Goal: Transaction & Acquisition: Purchase product/service

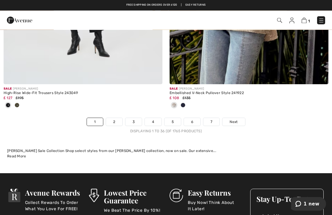
scroll to position [4909, 0]
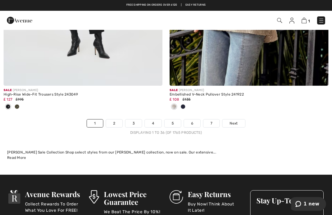
click at [238, 121] on span "Next" at bounding box center [234, 123] width 8 height 5
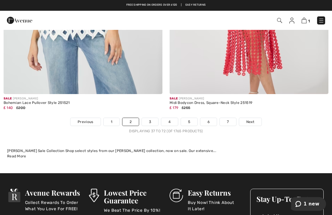
scroll to position [4899, 0]
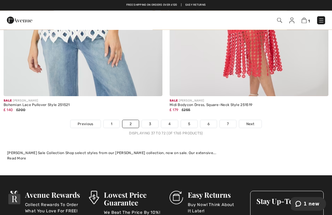
click at [253, 122] on span "Next" at bounding box center [250, 124] width 8 height 5
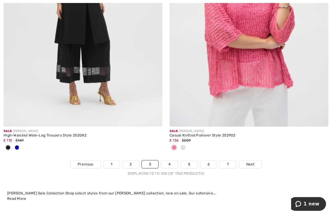
scroll to position [4909, 0]
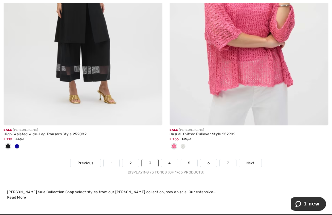
click at [253, 160] on span "Next" at bounding box center [250, 162] width 8 height 5
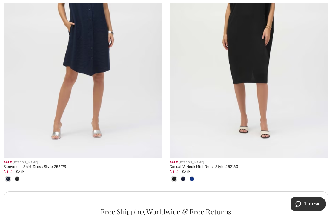
scroll to position [1557, 0]
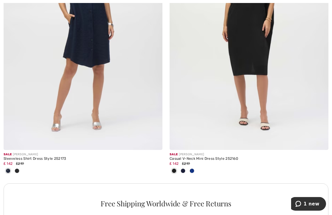
click at [194, 172] on div at bounding box center [192, 172] width 9 height 10
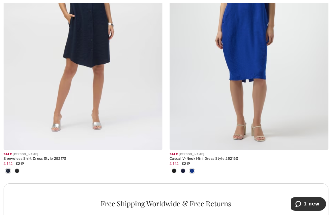
click at [196, 170] on div at bounding box center [192, 171] width 9 height 10
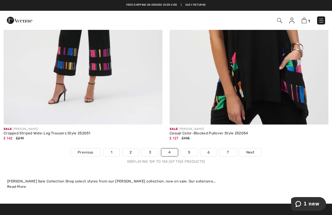
scroll to position [4949, 0]
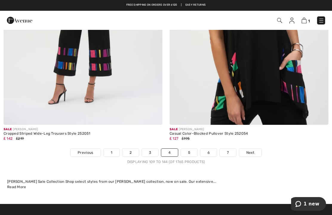
click at [254, 150] on span "Next" at bounding box center [250, 152] width 8 height 5
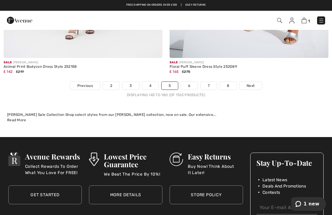
scroll to position [4949, 0]
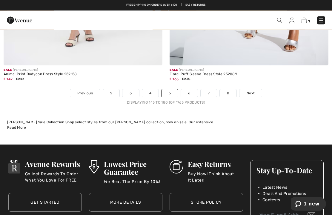
click at [194, 90] on link "6" at bounding box center [189, 94] width 16 height 8
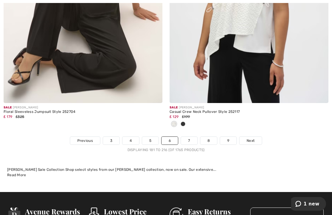
scroll to position [4872, 0]
click at [193, 138] on link "7" at bounding box center [189, 141] width 16 height 8
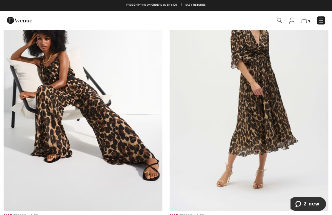
scroll to position [2576, 0]
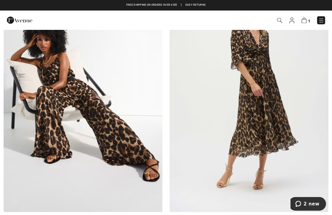
click at [116, 146] on img at bounding box center [83, 93] width 159 height 238
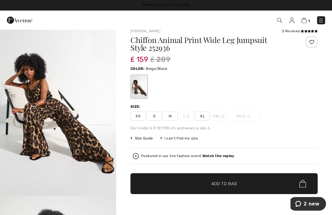
scroll to position [8, 0]
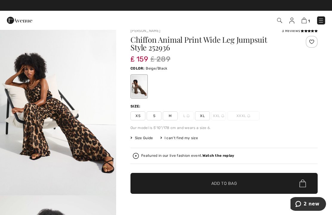
click at [174, 114] on span "M" at bounding box center [170, 115] width 15 height 9
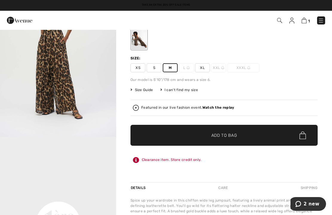
scroll to position [56, 0]
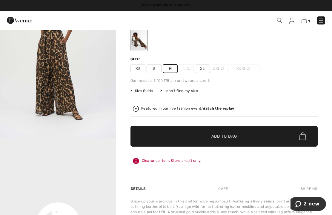
click at [243, 135] on span "✔ Added to Bag Add to Bag" at bounding box center [224, 136] width 187 height 21
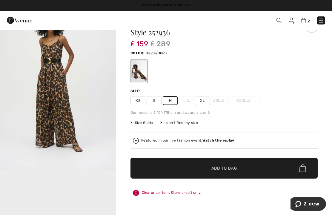
scroll to position [23, 0]
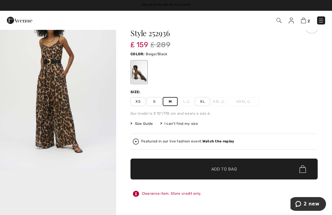
click at [302, 23] on img at bounding box center [303, 21] width 5 height 6
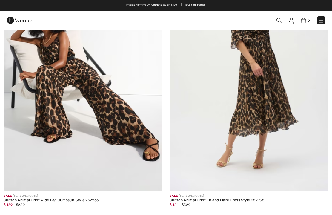
checkbox input "true"
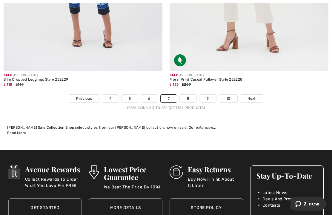
scroll to position [4886, 0]
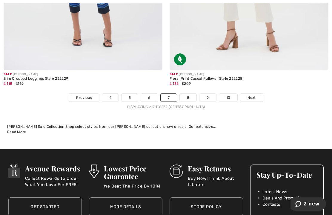
click at [191, 94] on link "8" at bounding box center [188, 98] width 17 height 8
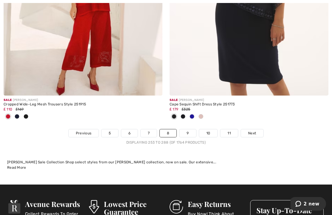
scroll to position [4899, 0]
click at [189, 129] on link "9" at bounding box center [187, 133] width 16 height 8
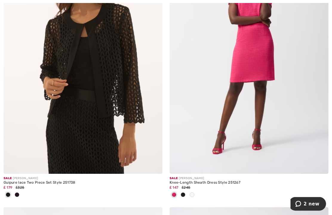
scroll to position [457, 0]
click at [19, 197] on div at bounding box center [17, 195] width 9 height 10
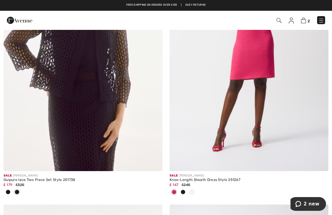
scroll to position [456, 0]
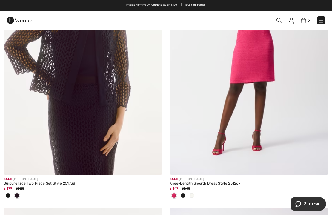
click at [99, 101] on img at bounding box center [83, 55] width 159 height 238
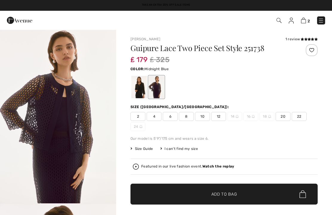
checkbox input "true"
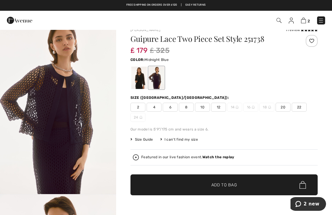
scroll to position [14, 0]
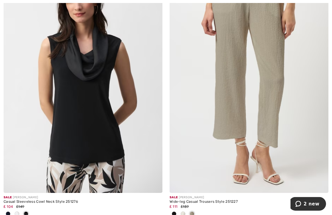
scroll to position [4620, 0]
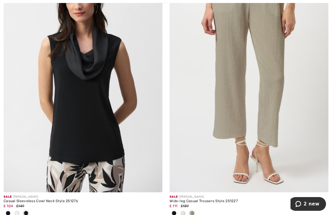
click at [175, 211] on span at bounding box center [174, 213] width 5 height 5
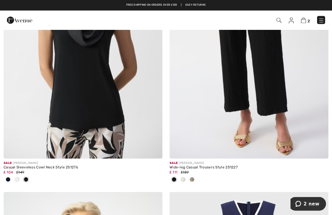
click at [185, 176] on div at bounding box center [183, 180] width 9 height 10
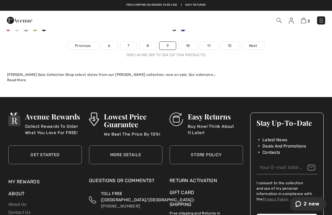
scroll to position [5076, 0]
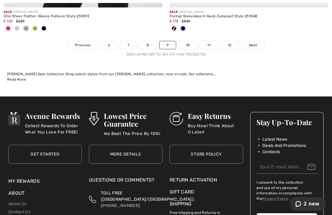
click at [190, 42] on link "10" at bounding box center [188, 45] width 19 height 8
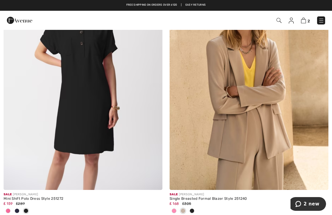
scroll to position [441, 0]
click at [9, 212] on span at bounding box center [8, 211] width 5 height 5
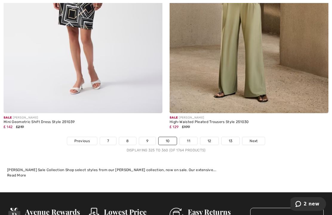
scroll to position [4961, 0]
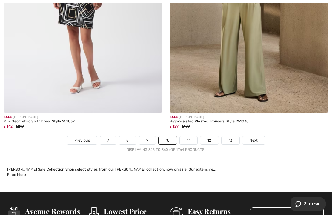
click at [191, 136] on link "11" at bounding box center [189, 140] width 18 height 8
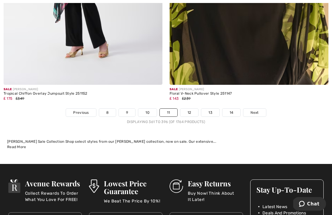
scroll to position [4881, 0]
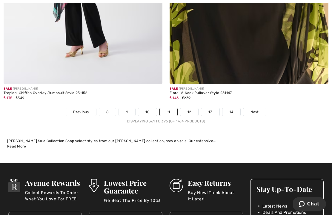
click at [191, 108] on link "12" at bounding box center [189, 112] width 18 height 8
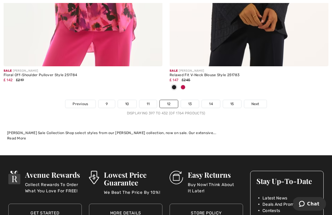
scroll to position [4957, 0]
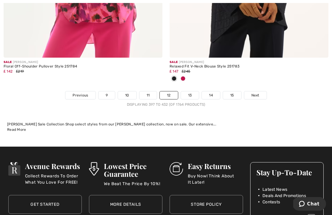
click at [194, 92] on link "13" at bounding box center [190, 96] width 18 height 8
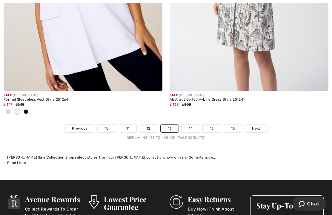
scroll to position [4944, 0]
click at [192, 127] on link "14" at bounding box center [191, 129] width 18 height 8
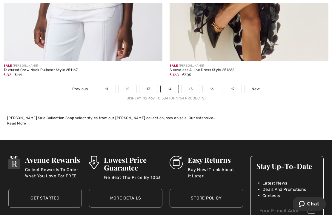
scroll to position [4974, 0]
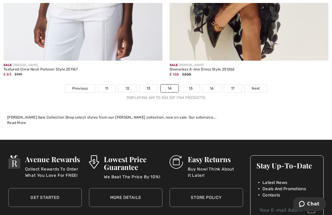
click at [190, 86] on link "15" at bounding box center [191, 89] width 18 height 8
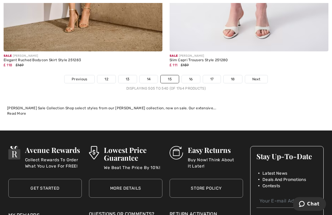
scroll to position [4925, 0]
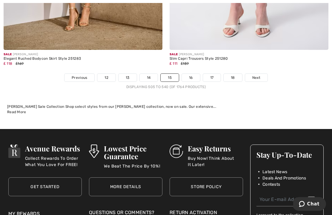
click at [194, 75] on link "16" at bounding box center [191, 78] width 18 height 8
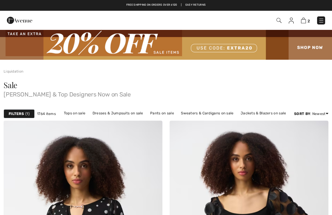
checkbox input "true"
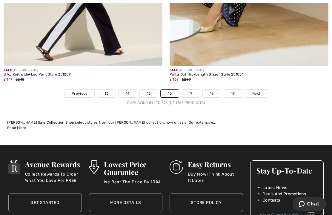
scroll to position [4880, 0]
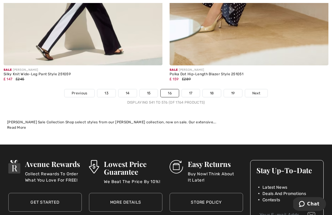
click at [192, 90] on link "17" at bounding box center [191, 93] width 18 height 8
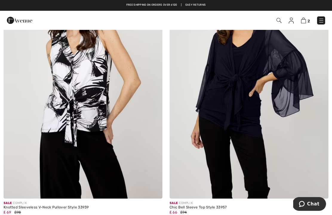
scroll to position [4543, 0]
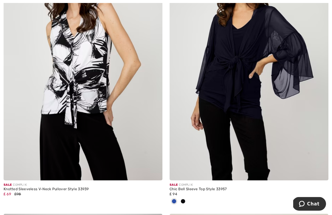
scroll to position [4563, 0]
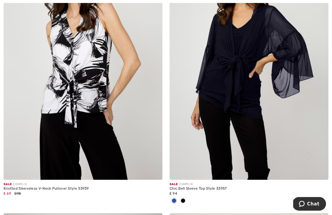
click at [185, 199] on span at bounding box center [183, 201] width 5 height 5
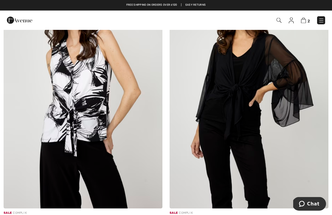
scroll to position [4533, 0]
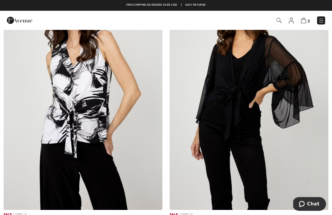
click at [248, 129] on img at bounding box center [249, 91] width 159 height 238
click at [256, 102] on img at bounding box center [249, 91] width 159 height 238
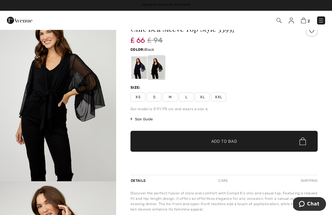
scroll to position [15, 0]
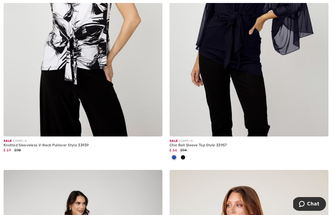
scroll to position [4606, 0]
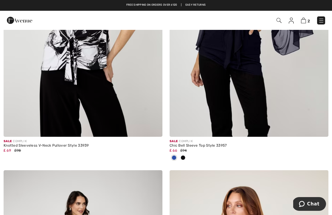
click at [176, 156] on span at bounding box center [174, 157] width 5 height 5
click at [177, 157] on div at bounding box center [174, 158] width 9 height 10
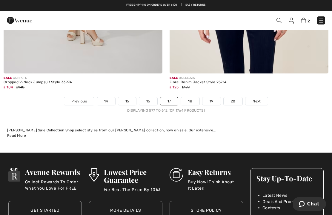
scroll to position [4941, 0]
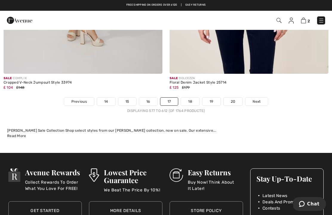
click at [190, 99] on link "18" at bounding box center [190, 102] width 19 height 8
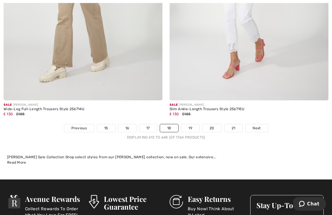
scroll to position [4865, 0]
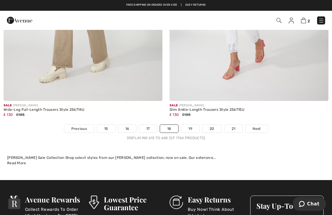
click at [192, 126] on link "19" at bounding box center [190, 129] width 18 height 8
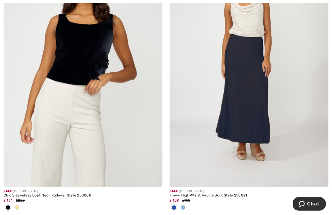
scroll to position [4477, 0]
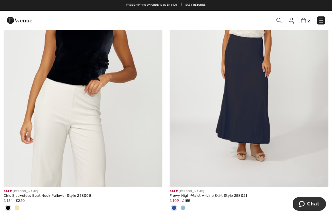
click at [187, 207] on div at bounding box center [183, 208] width 9 height 10
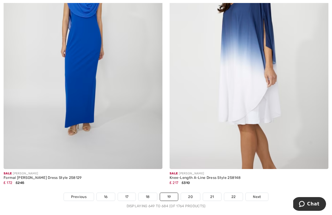
scroll to position [4767, 0]
click at [194, 196] on link "20" at bounding box center [190, 197] width 19 height 8
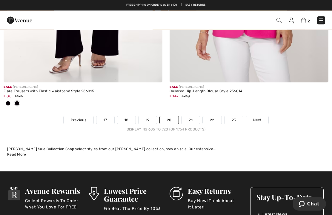
scroll to position [4883, 0]
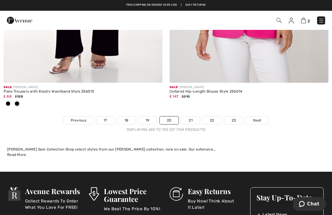
click at [195, 119] on link "21" at bounding box center [191, 120] width 18 height 8
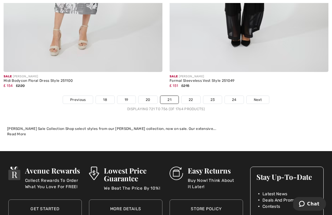
scroll to position [4874, 0]
click at [194, 96] on link "22" at bounding box center [191, 100] width 19 height 8
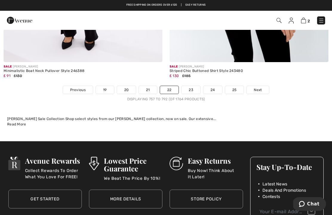
scroll to position [4922, 0]
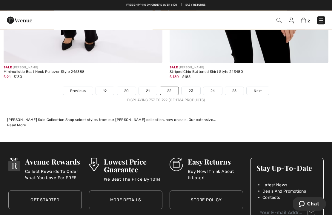
click at [191, 87] on link "23" at bounding box center [191, 91] width 19 height 8
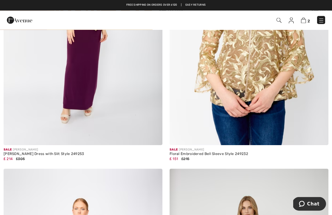
scroll to position [3501, 0]
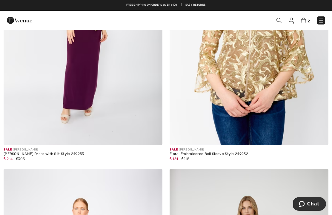
click at [271, 79] on img at bounding box center [249, 26] width 159 height 238
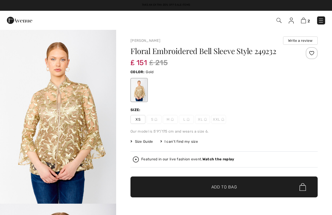
checkbox input "true"
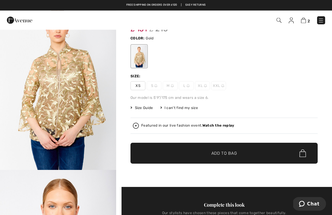
scroll to position [30, 0]
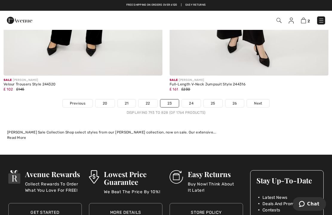
scroll to position [4879, 0]
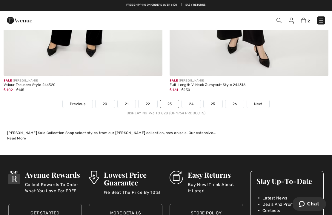
click at [192, 101] on link "24" at bounding box center [191, 104] width 19 height 8
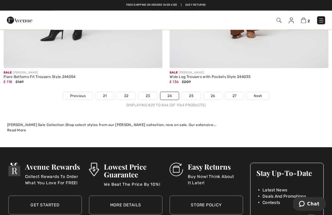
scroll to position [4925, 0]
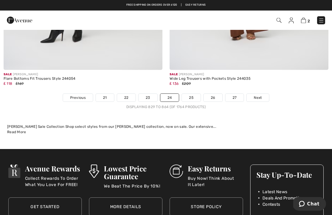
click at [193, 97] on link "25" at bounding box center [191, 98] width 19 height 8
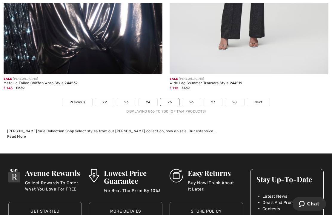
scroll to position [4950, 0]
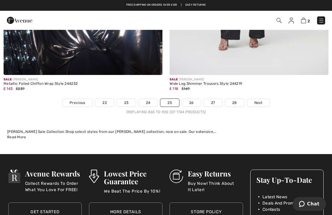
click at [196, 99] on link "26" at bounding box center [191, 103] width 19 height 8
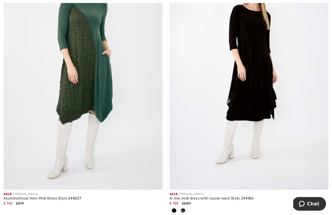
scroll to position [4010, 0]
click at [187, 209] on div at bounding box center [183, 211] width 9 height 10
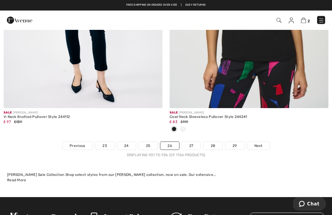
scroll to position [4906, 0]
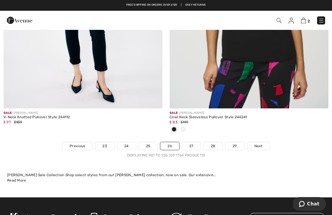
click at [194, 142] on link "27" at bounding box center [191, 146] width 19 height 8
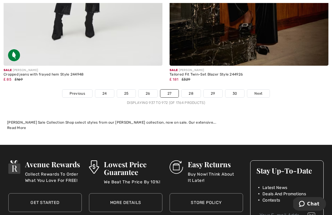
scroll to position [4997, 0]
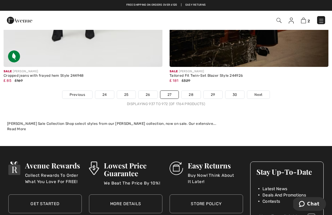
click at [196, 92] on link "28" at bounding box center [191, 95] width 19 height 8
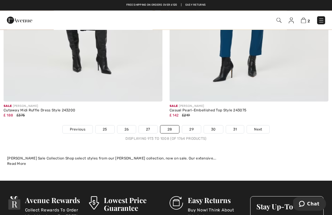
scroll to position [4830, 0]
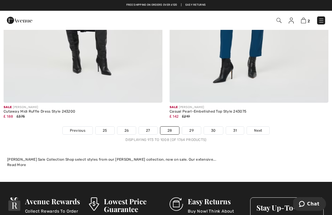
click at [194, 127] on link "29" at bounding box center [191, 131] width 19 height 8
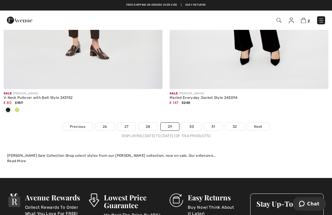
scroll to position [4876, 0]
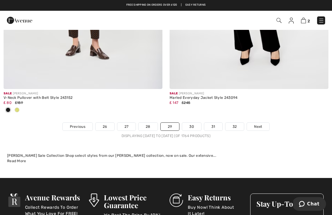
click at [194, 124] on link "30" at bounding box center [191, 127] width 19 height 8
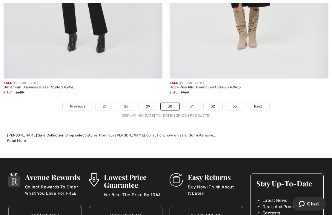
scroll to position [4927, 0]
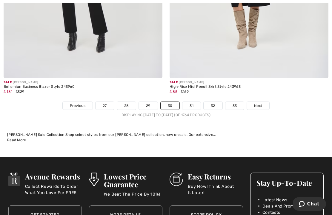
click at [195, 102] on link "31" at bounding box center [191, 106] width 18 height 8
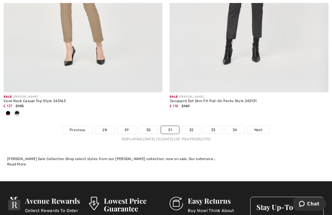
scroll to position [4844, 0]
click at [195, 127] on link "32" at bounding box center [191, 130] width 19 height 8
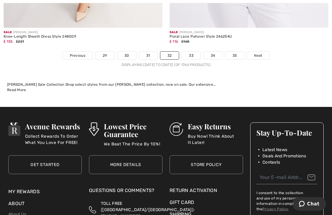
scroll to position [4934, 0]
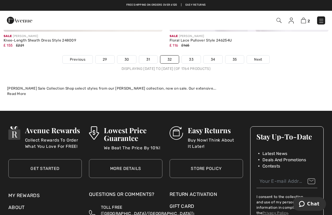
click at [195, 56] on link "33" at bounding box center [191, 60] width 19 height 8
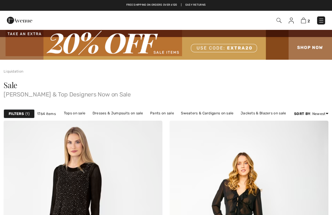
checkbox input "true"
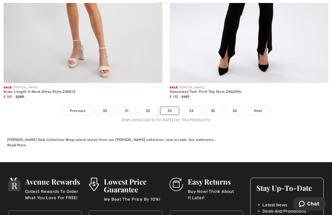
scroll to position [4843, 0]
click at [194, 107] on link "34" at bounding box center [191, 111] width 19 height 8
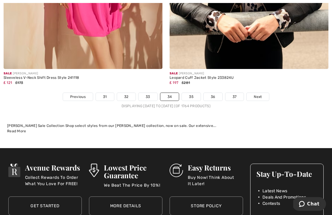
scroll to position [4869, 0]
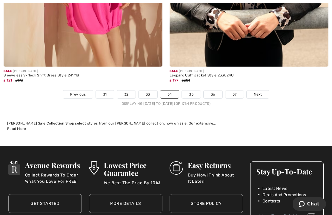
click at [194, 93] on link "35" at bounding box center [191, 94] width 19 height 8
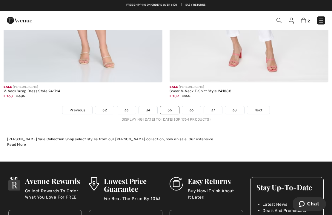
scroll to position [5011, 0]
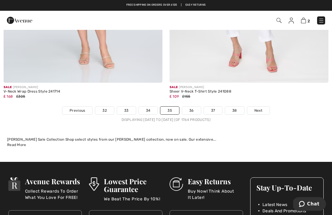
click at [193, 107] on link "36" at bounding box center [191, 111] width 19 height 8
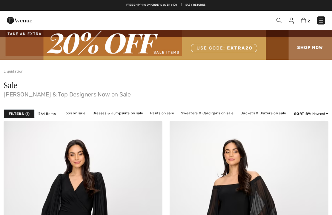
checkbox input "true"
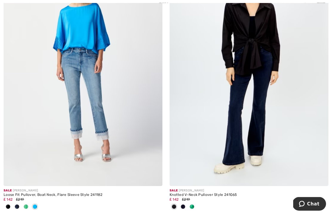
scroll to position [717, 0]
click at [29, 206] on div at bounding box center [26, 207] width 9 height 10
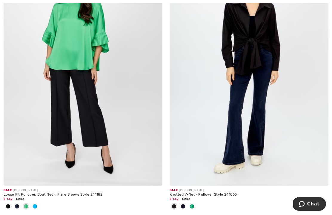
click at [20, 204] on div at bounding box center [17, 207] width 9 height 10
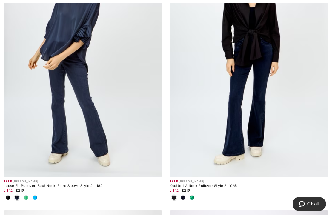
scroll to position [728, 0]
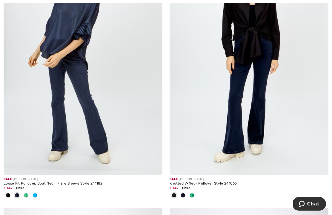
click at [9, 196] on span at bounding box center [8, 195] width 5 height 5
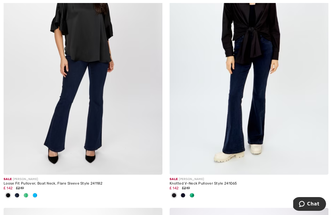
click at [20, 194] on div at bounding box center [17, 196] width 9 height 10
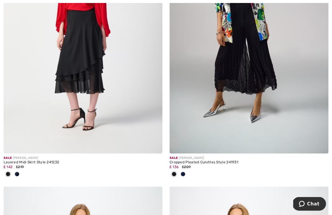
scroll to position [2684, 0]
click at [186, 175] on div at bounding box center [183, 174] width 9 height 10
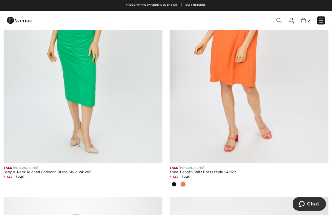
scroll to position [2945, 0]
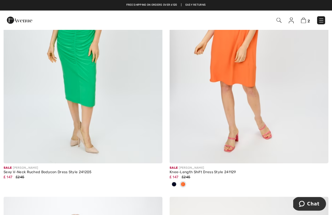
click at [174, 183] on span at bounding box center [174, 184] width 5 height 5
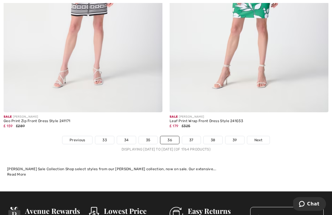
scroll to position [4966, 0]
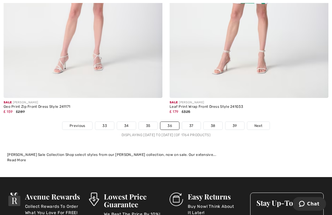
click at [194, 122] on link "37" at bounding box center [191, 126] width 19 height 8
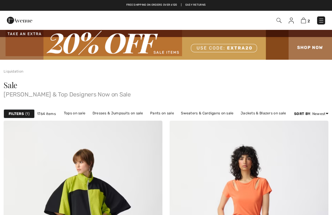
checkbox input "true"
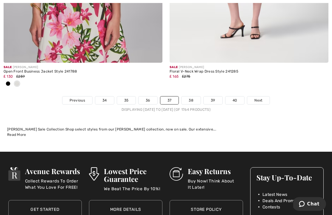
scroll to position [4972, 0]
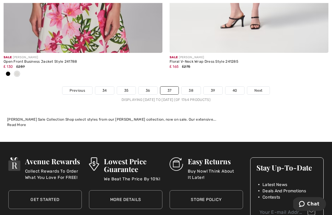
click at [193, 87] on link "38" at bounding box center [191, 91] width 19 height 8
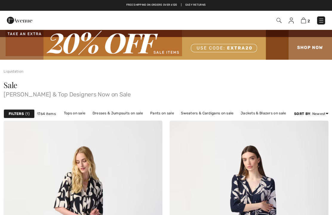
checkbox input "true"
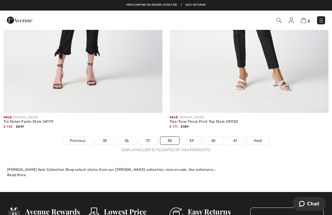
scroll to position [4833, 0]
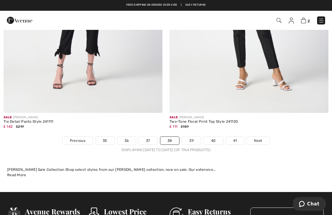
click at [194, 138] on link "39" at bounding box center [191, 141] width 19 height 8
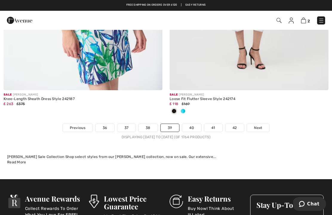
scroll to position [4944, 0]
click at [196, 125] on link "40" at bounding box center [191, 128] width 19 height 8
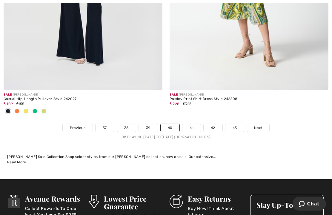
scroll to position [4964, 0]
click at [195, 124] on link "41" at bounding box center [191, 128] width 18 height 8
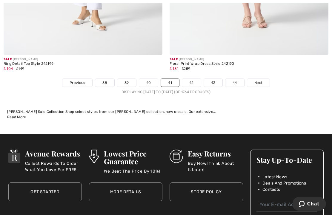
scroll to position [4912, 0]
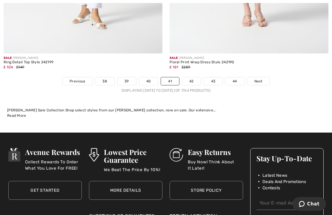
click at [193, 79] on link "42" at bounding box center [191, 81] width 19 height 8
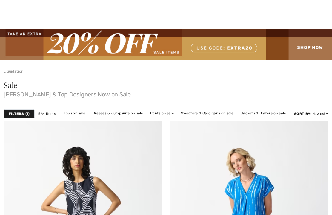
checkbox input "true"
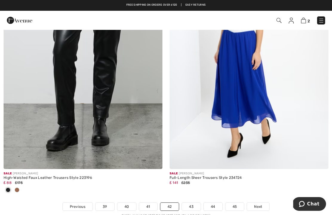
scroll to position [4776, 0]
click at [194, 205] on link "43" at bounding box center [191, 207] width 19 height 8
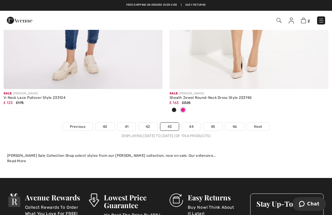
scroll to position [4896, 0]
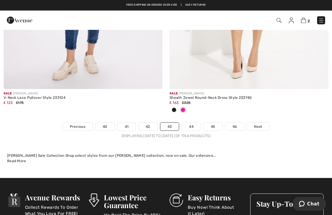
click at [195, 124] on link "44" at bounding box center [191, 127] width 19 height 8
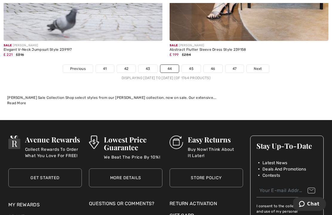
scroll to position [4927, 0]
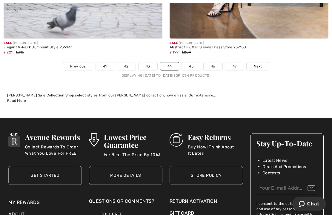
click at [194, 64] on link "45" at bounding box center [191, 67] width 19 height 8
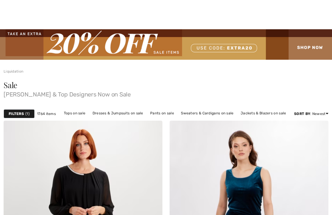
checkbox input "true"
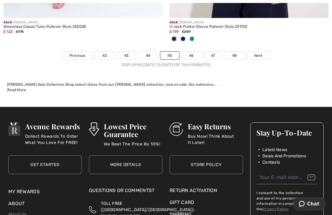
scroll to position [4987, 0]
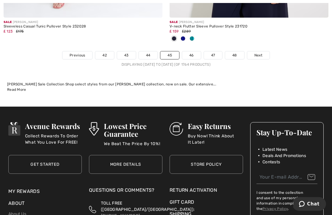
click at [194, 51] on link "46" at bounding box center [191, 55] width 19 height 8
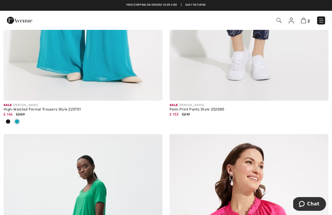
scroll to position [1053, 0]
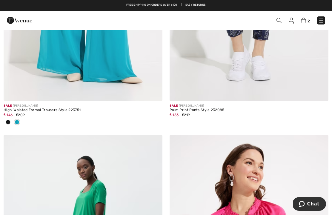
click at [6, 123] on div at bounding box center [8, 123] width 9 height 10
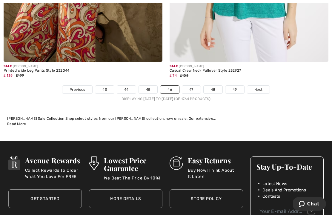
scroll to position [4923, 0]
click at [196, 86] on link "47" at bounding box center [191, 90] width 19 height 8
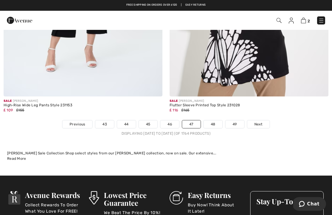
scroll to position [4859, 0]
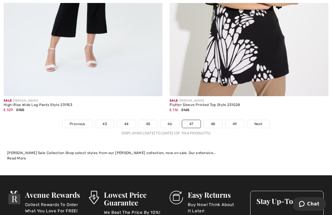
click at [217, 120] on link "48" at bounding box center [213, 124] width 19 height 8
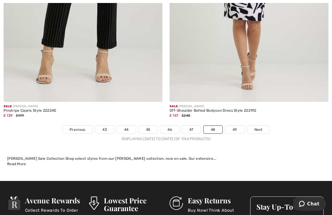
scroll to position [4864, 0]
click at [241, 127] on link "49" at bounding box center [234, 130] width 19 height 8
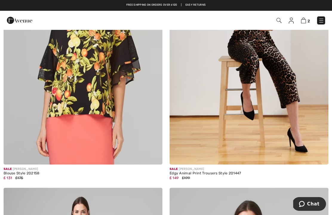
scroll to position [4242, 0]
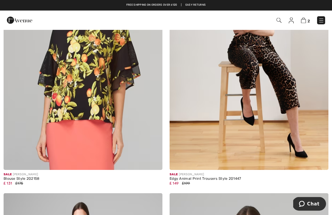
click at [305, 21] on img at bounding box center [303, 21] width 5 height 6
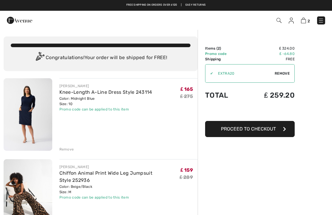
click at [36, 118] on img at bounding box center [28, 114] width 49 height 73
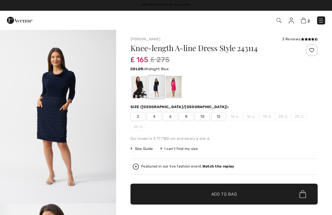
checkbox input "true"
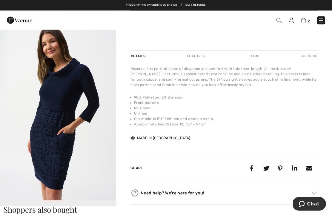
scroll to position [175, 0]
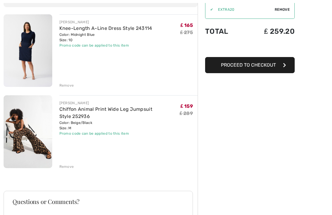
scroll to position [65, 0]
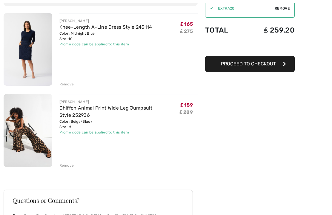
click at [30, 135] on img at bounding box center [28, 130] width 49 height 73
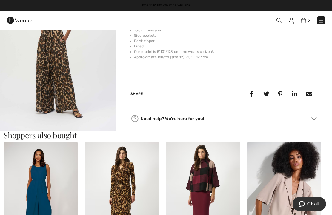
scroll to position [245, 0]
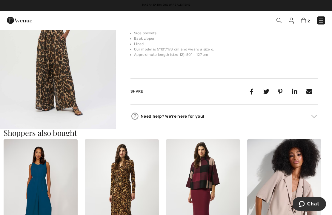
click at [63, 94] on img "2 / 6" at bounding box center [58, 46] width 116 height 174
